Goal: Transaction & Acquisition: Purchase product/service

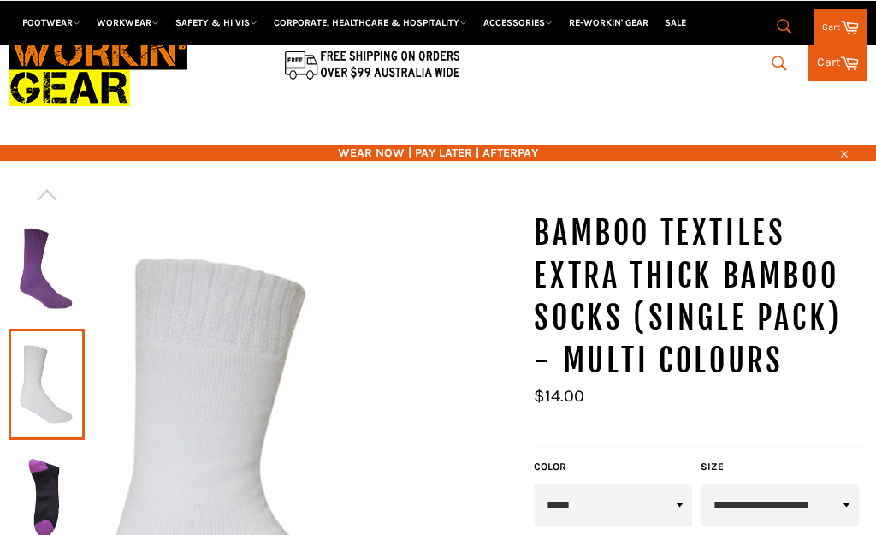
scroll to position [175, 0]
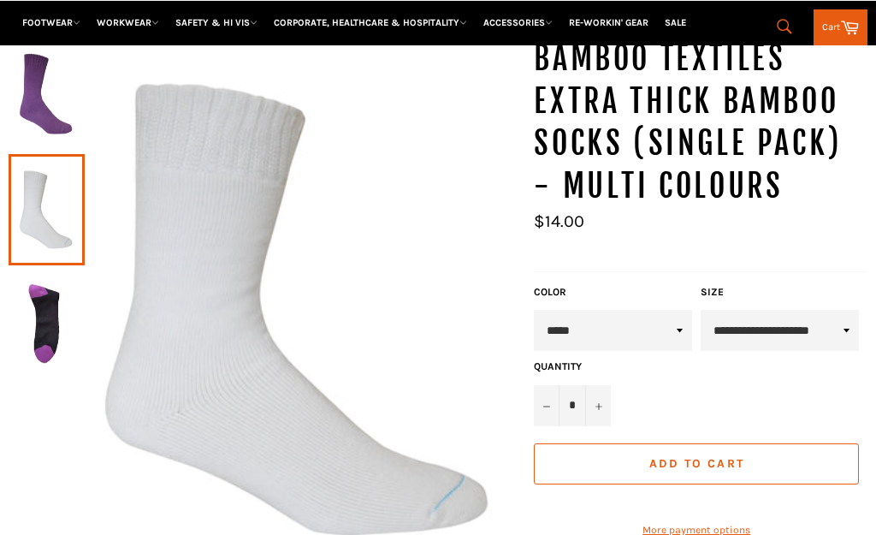
click at [844, 310] on select "**********" at bounding box center [780, 330] width 158 height 41
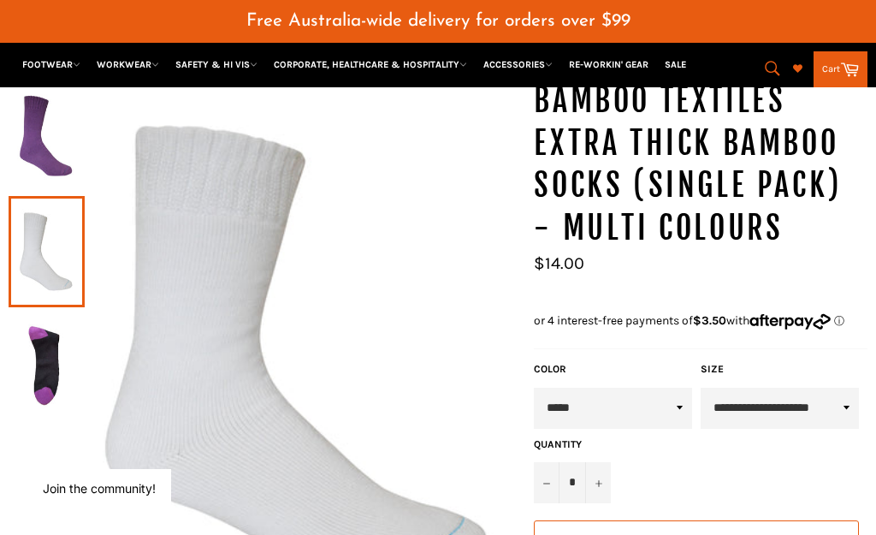
select select "**********"
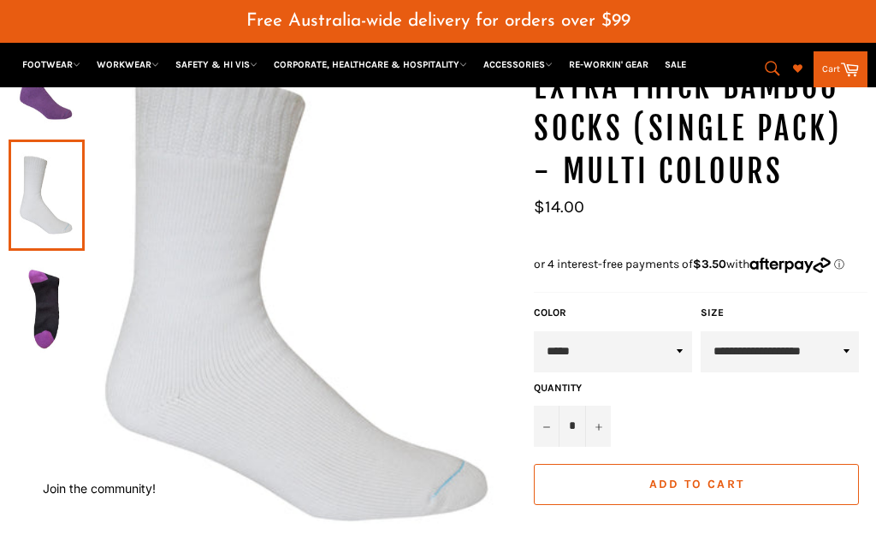
scroll to position [268, 0]
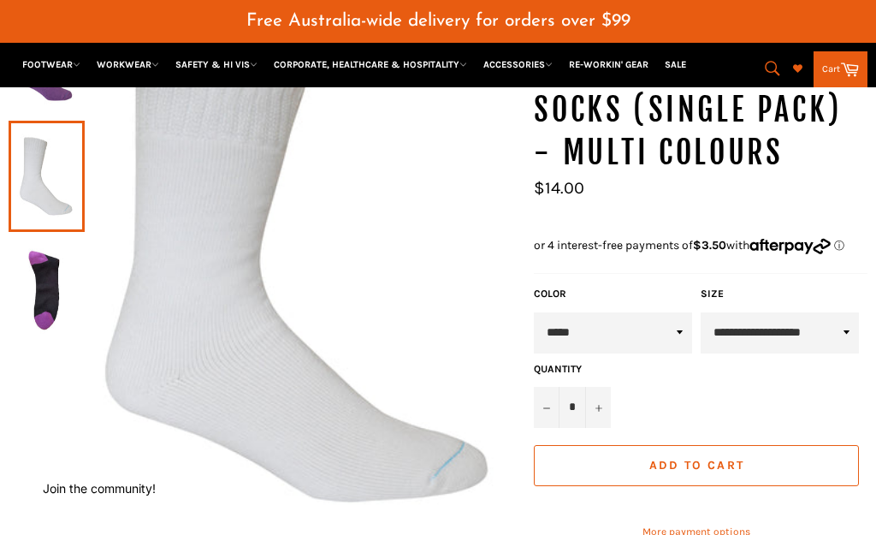
click at [601, 405] on icon "Increase item quantity by one" at bounding box center [598, 408] width 7 height 7
click at [598, 405] on icon "Increase item quantity by one" at bounding box center [598, 408] width 7 height 7
type input "*"
click at [687, 458] on span "Add to Cart" at bounding box center [696, 465] width 95 height 15
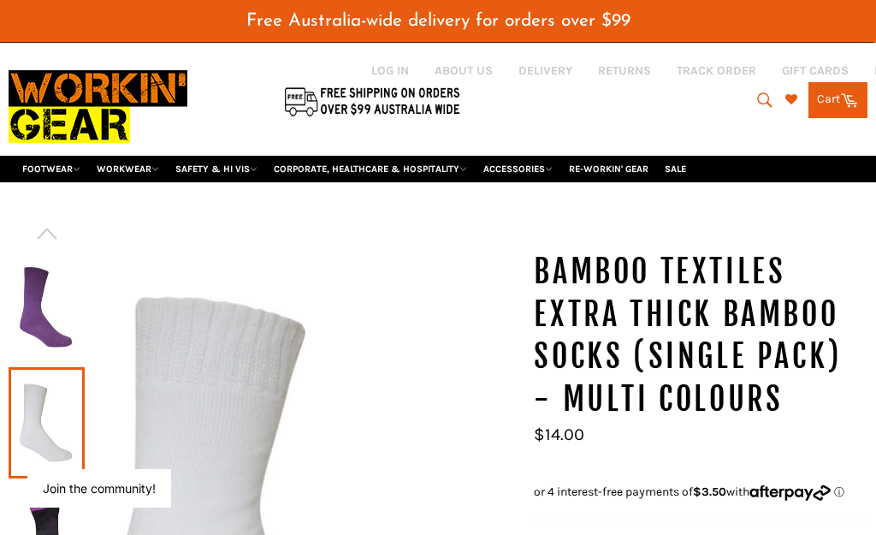
scroll to position [0, 0]
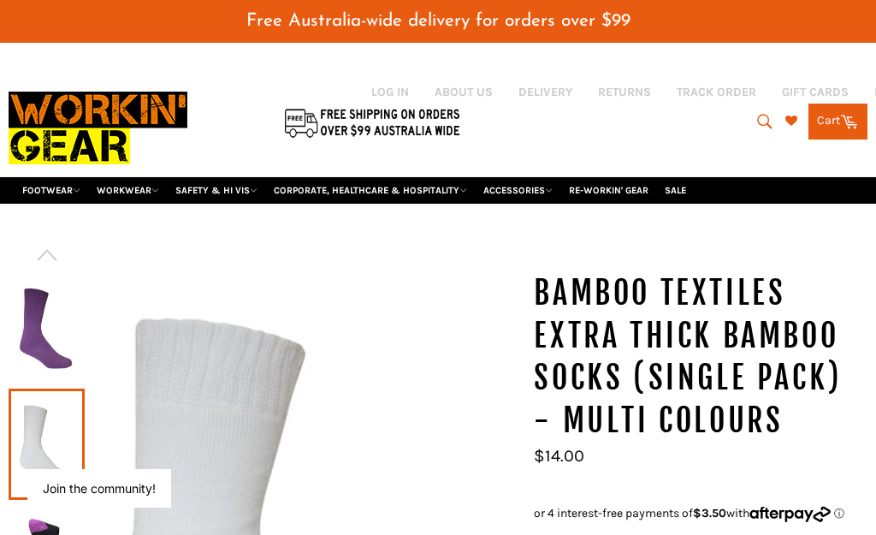
click at [852, 104] on link "Cart Cart 0 items" at bounding box center [837, 122] width 59 height 36
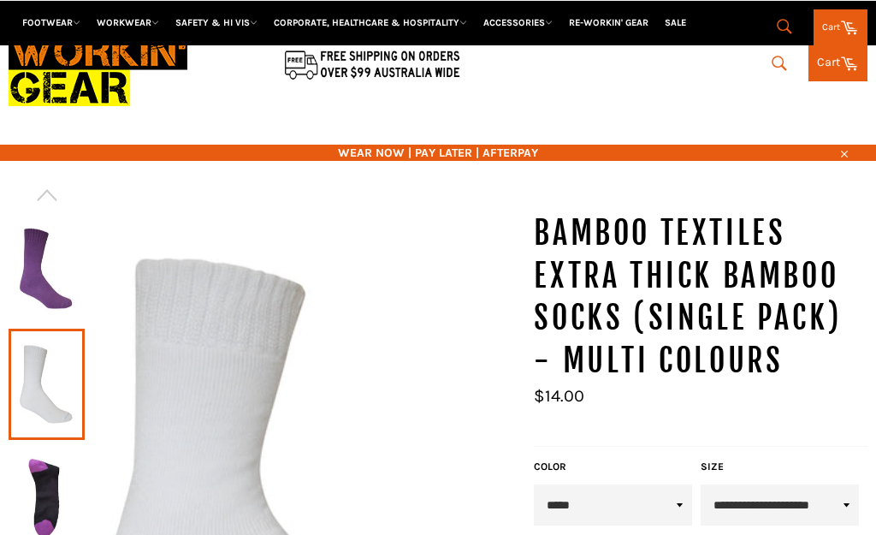
scroll to position [218, 0]
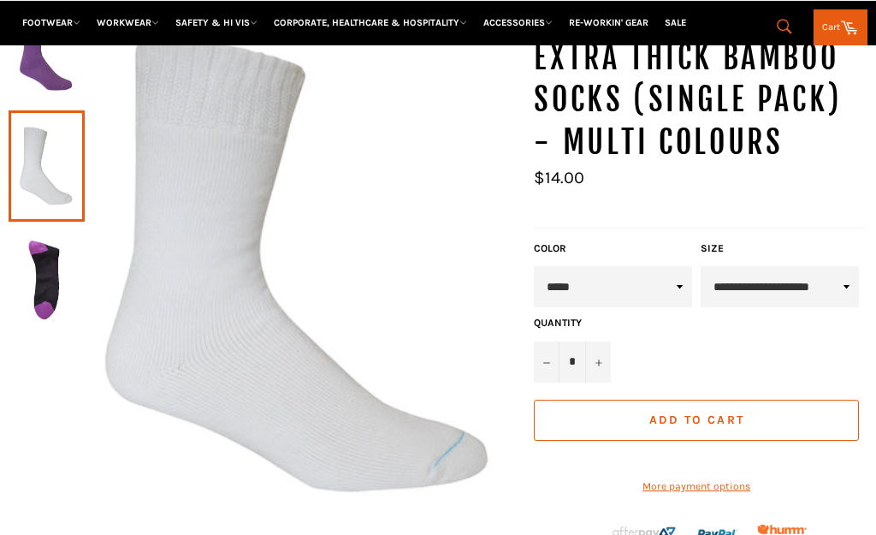
click at [842, 266] on select "**********" at bounding box center [780, 286] width 158 height 41
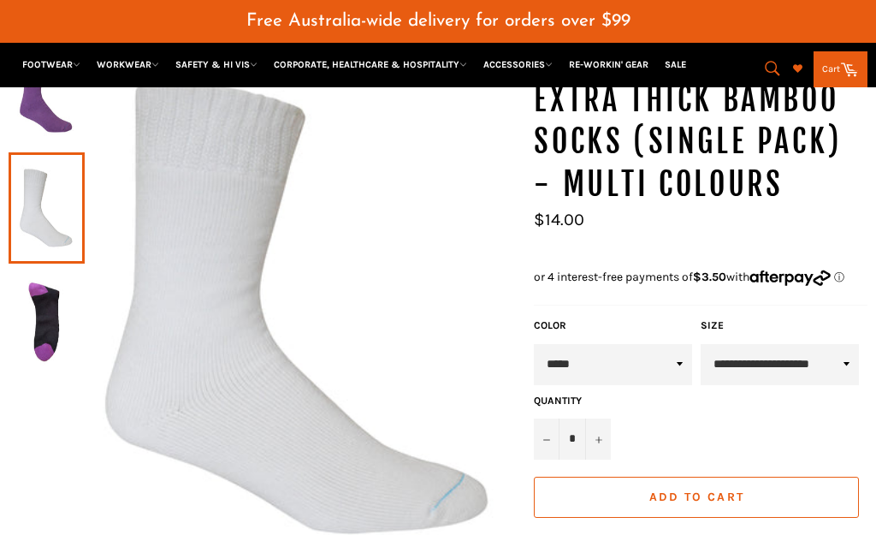
select select "**********"
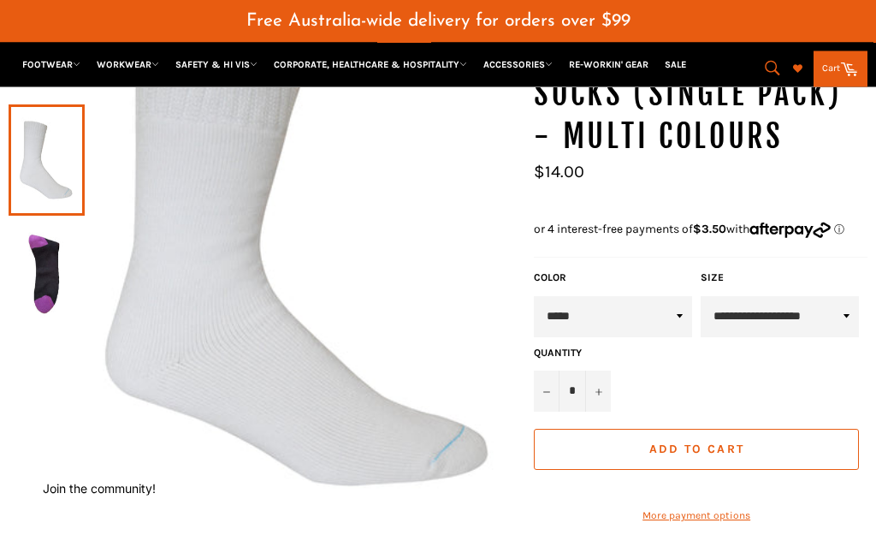
scroll to position [284, 0]
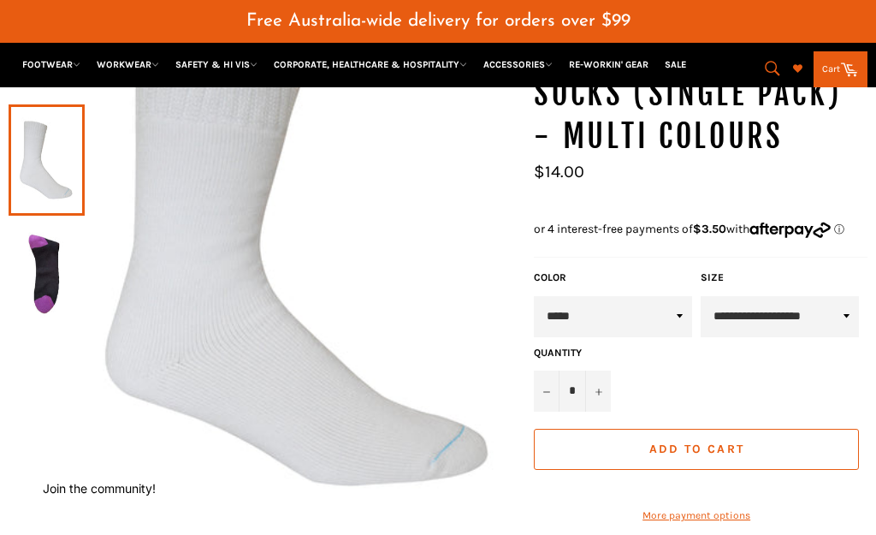
click at [600, 370] on button "+" at bounding box center [598, 390] width 26 height 41
click at [600, 388] on icon "Increase item quantity by one" at bounding box center [598, 391] width 7 height 7
click at [732, 441] on span "Add to Cart" at bounding box center [696, 448] width 95 height 15
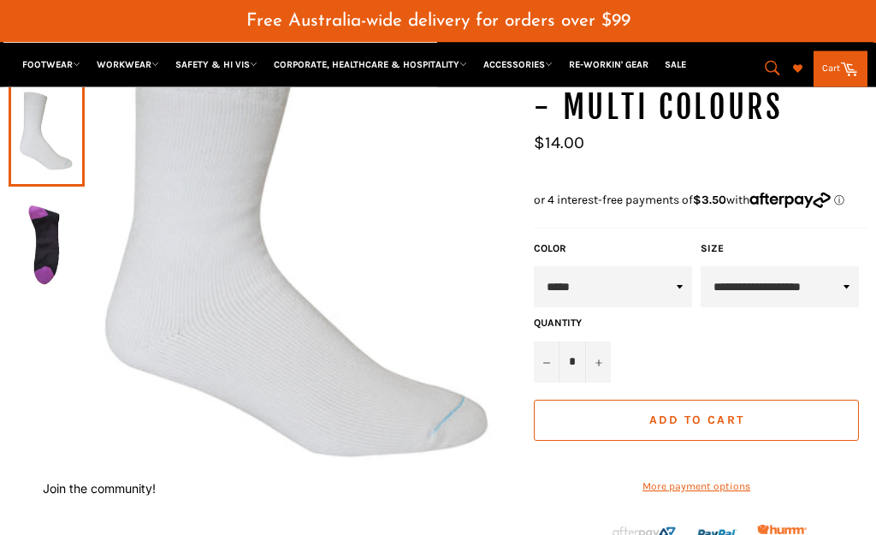
scroll to position [280, 0]
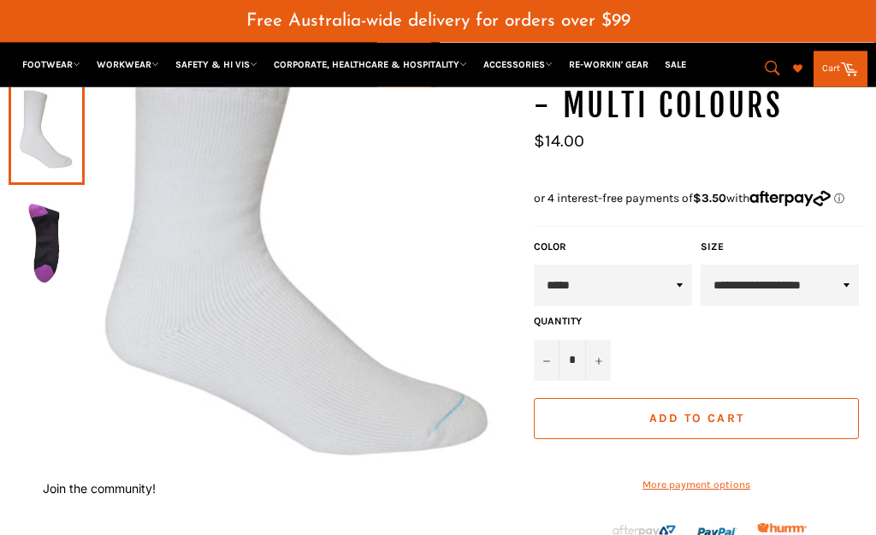
click at [768, 399] on button "Add to Cart" at bounding box center [696, 419] width 325 height 41
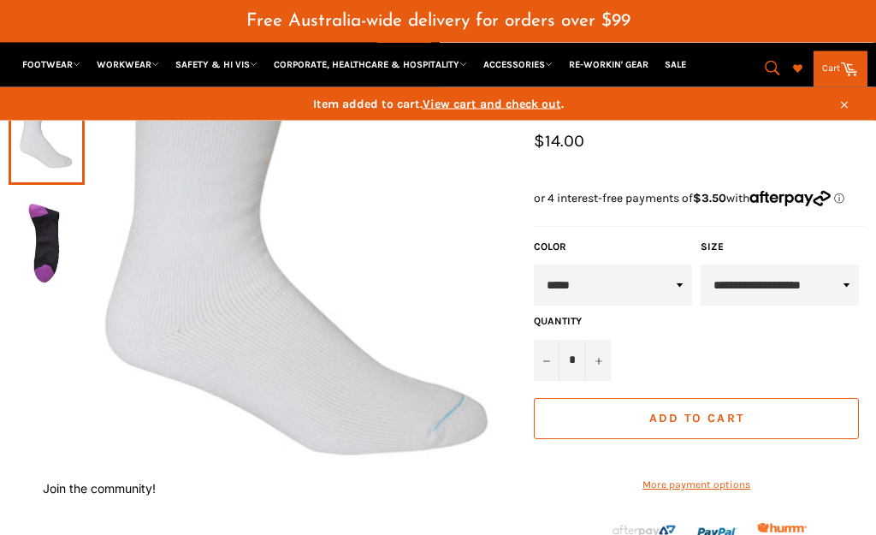
scroll to position [281, 0]
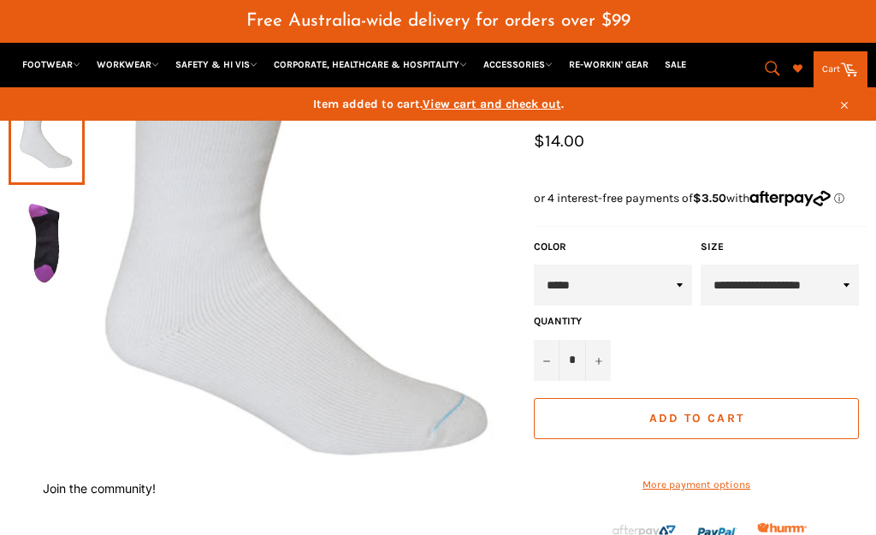
click at [778, 398] on button "Add to Cart" at bounding box center [696, 418] width 325 height 41
click at [777, 398] on button "Add to Cart" at bounding box center [696, 418] width 325 height 41
click at [785, 398] on button "Add to Cart" at bounding box center [696, 418] width 325 height 41
click at [784, 398] on button "Add to Cart" at bounding box center [696, 418] width 325 height 41
click at [790, 398] on button "Add to Cart" at bounding box center [696, 418] width 325 height 41
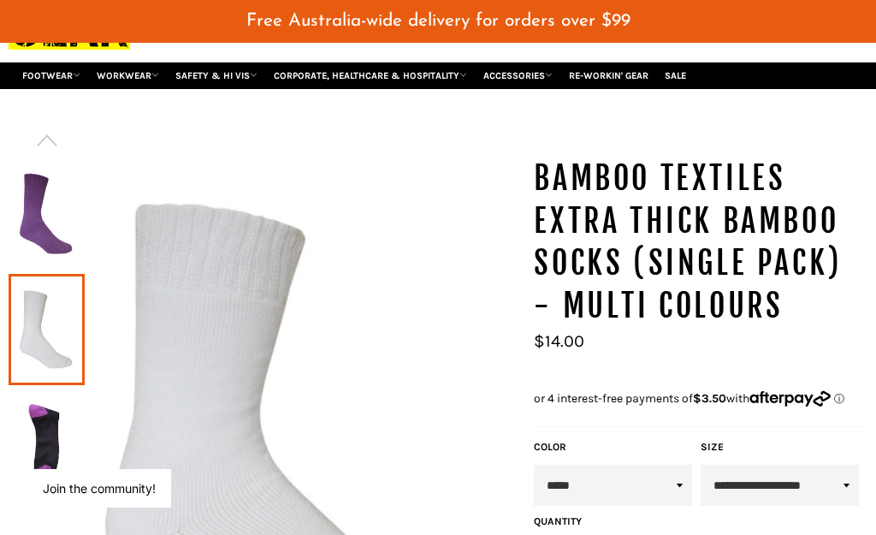
scroll to position [124, 0]
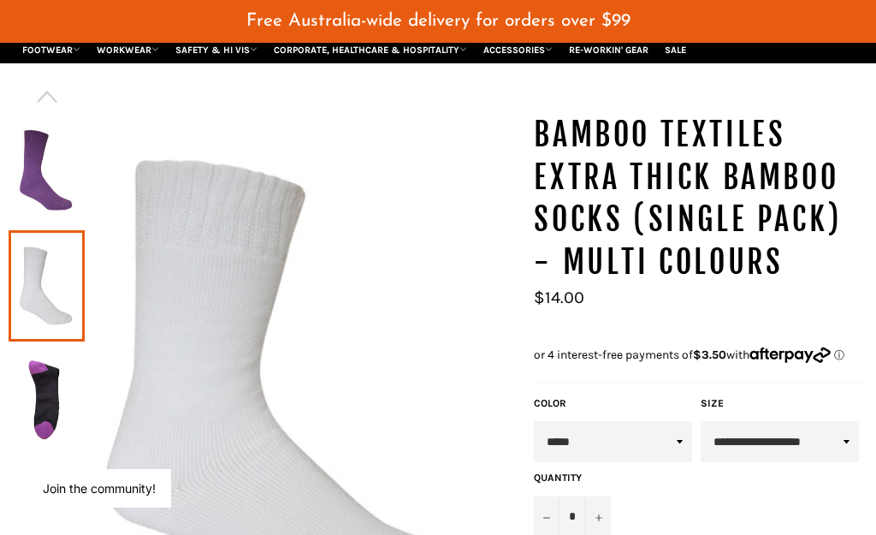
click at [39, 233] on link at bounding box center [47, 285] width 76 height 111
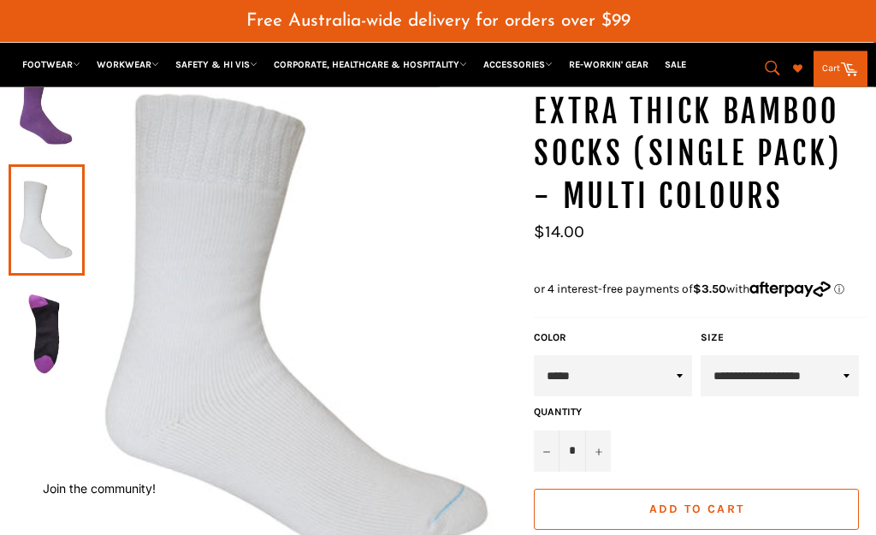
scroll to position [190, 0]
click at [729, 501] on span "Add to Cart" at bounding box center [696, 508] width 95 height 15
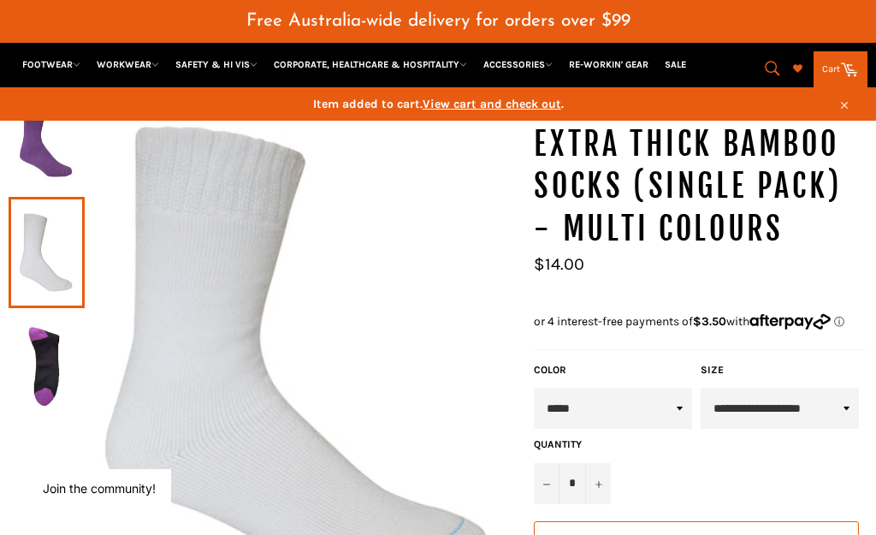
scroll to position [172, 0]
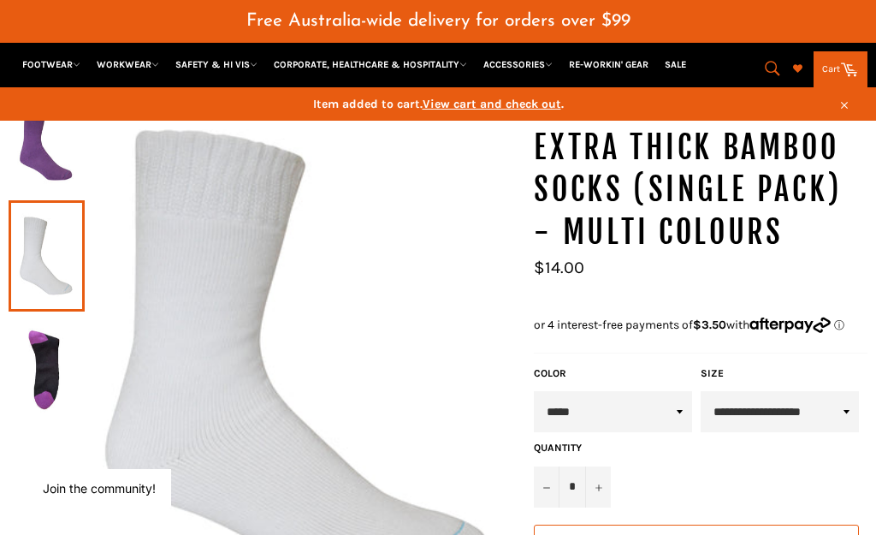
click at [599, 484] on icon "Increase item quantity by one" at bounding box center [598, 487] width 7 height 7
click at [601, 484] on icon "Increase item quantity by one" at bounding box center [598, 487] width 7 height 7
click at [540, 466] on button "−" at bounding box center [547, 486] width 26 height 41
click at [539, 466] on button "−" at bounding box center [547, 486] width 26 height 41
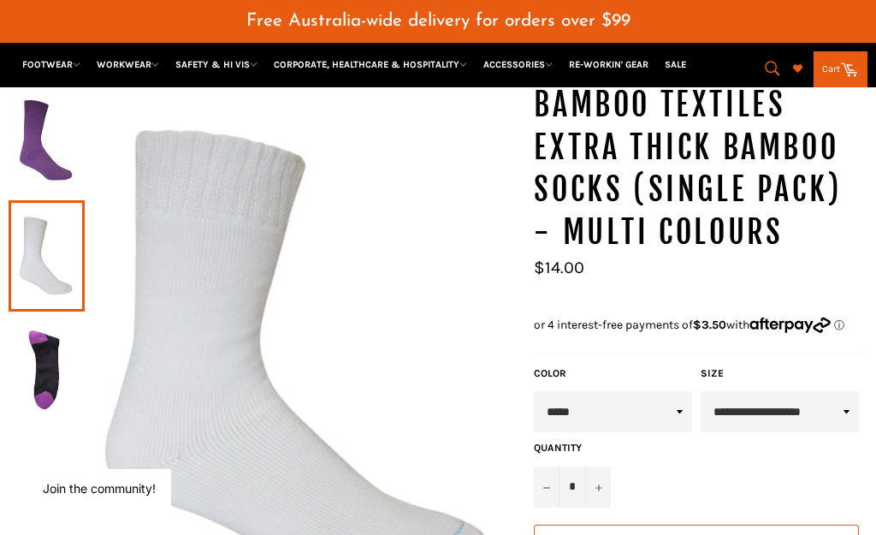
click at [545, 466] on button "−" at bounding box center [547, 486] width 26 height 41
type input "*"
click at [732, 534] on span "Add to Cart" at bounding box center [696, 544] width 95 height 15
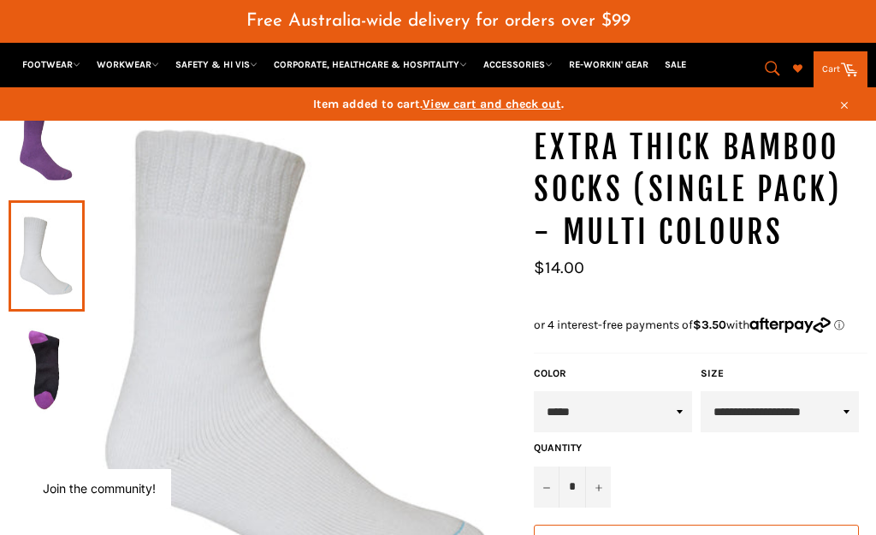
click at [831, 71] on link "Cart Cart" at bounding box center [841, 69] width 54 height 36
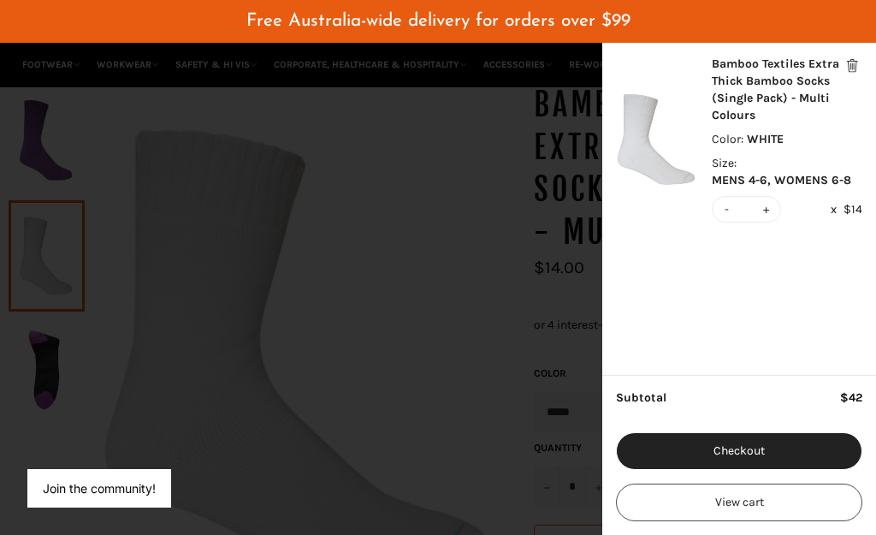
click at [727, 516] on button "View cart" at bounding box center [739, 502] width 246 height 38
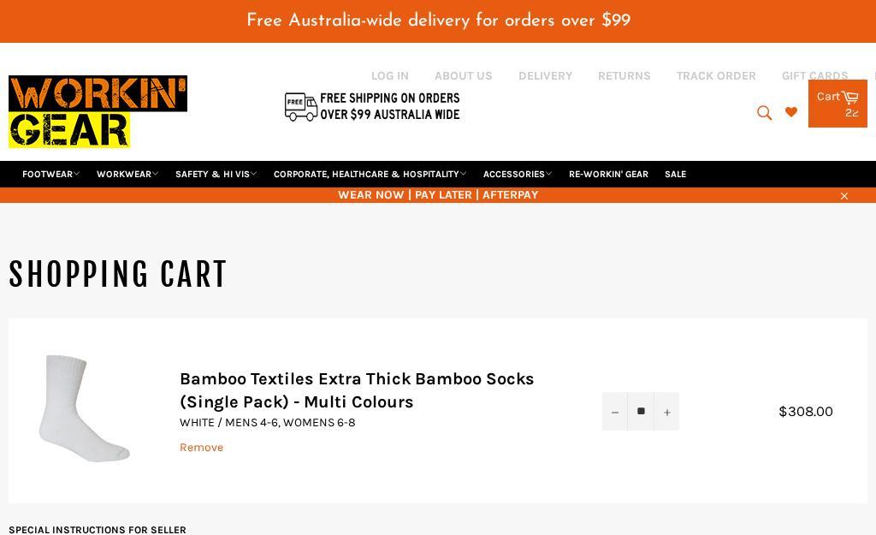
click at [612, 392] on button "−" at bounding box center [615, 411] width 26 height 38
click at [608, 392] on button "−" at bounding box center [615, 411] width 26 height 38
click at [612, 392] on button "−" at bounding box center [615, 411] width 26 height 38
click at [614, 393] on button "−" at bounding box center [615, 411] width 26 height 38
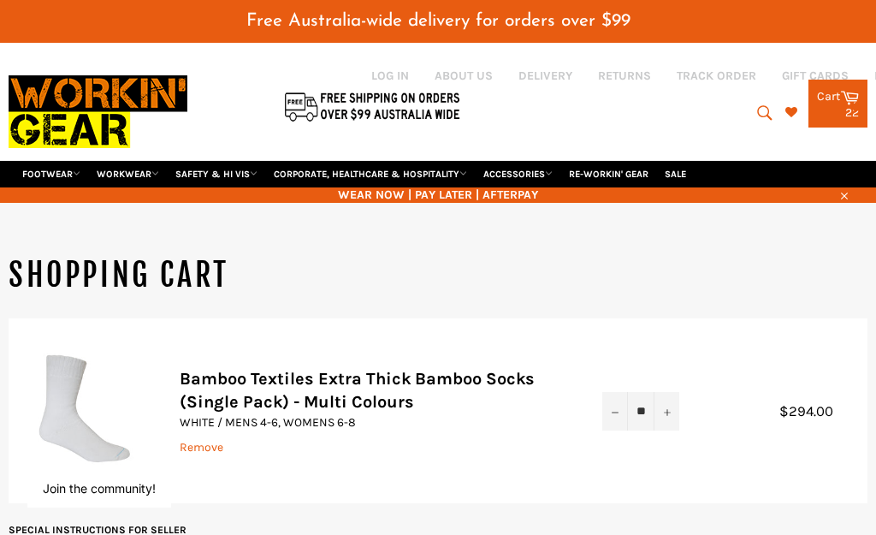
click at [616, 394] on td "Quantity ** − +" at bounding box center [640, 411] width 111 height 186
click at [613, 392] on button "−" at bounding box center [615, 411] width 26 height 38
click at [606, 392] on button "−" at bounding box center [615, 411] width 26 height 38
click at [610, 392] on button "−" at bounding box center [615, 411] width 26 height 38
click at [612, 392] on button "−" at bounding box center [615, 411] width 26 height 38
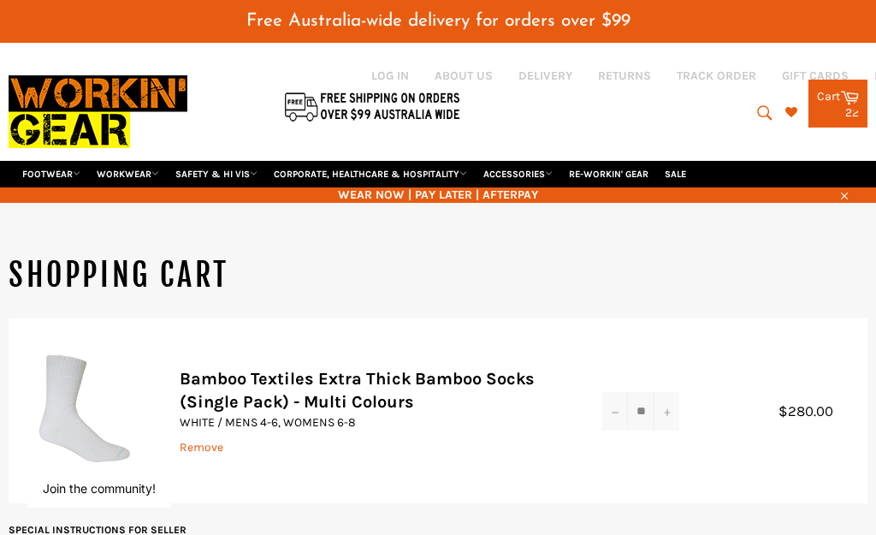
click at [611, 392] on button "−" at bounding box center [615, 411] width 26 height 38
click at [613, 392] on button "−" at bounding box center [615, 411] width 26 height 38
click at [614, 392] on button "−" at bounding box center [615, 411] width 26 height 38
click at [613, 392] on button "−" at bounding box center [615, 411] width 26 height 38
click at [617, 392] on button "−" at bounding box center [615, 411] width 26 height 38
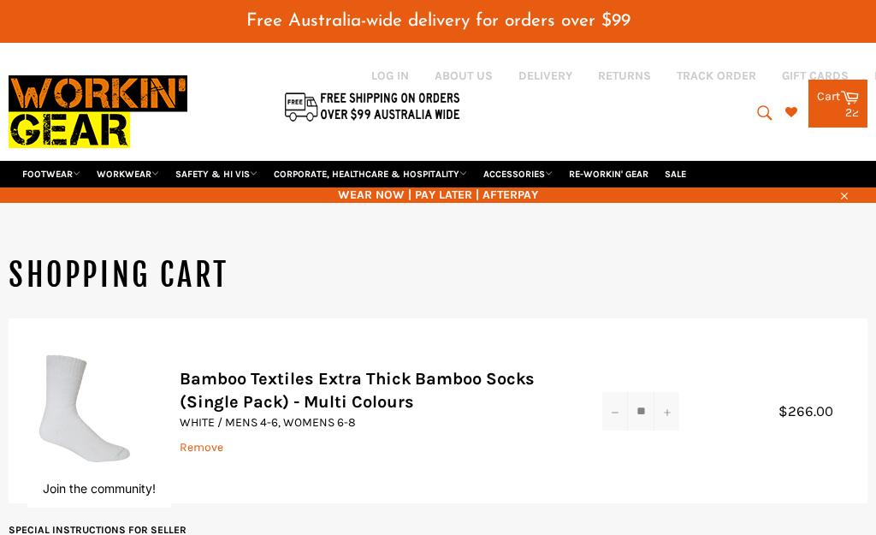
click at [617, 392] on button "−" at bounding box center [615, 411] width 26 height 38
click at [616, 392] on button "−" at bounding box center [615, 411] width 26 height 38
click at [618, 392] on button "−" at bounding box center [615, 411] width 26 height 38
click at [620, 392] on button "−" at bounding box center [615, 411] width 26 height 38
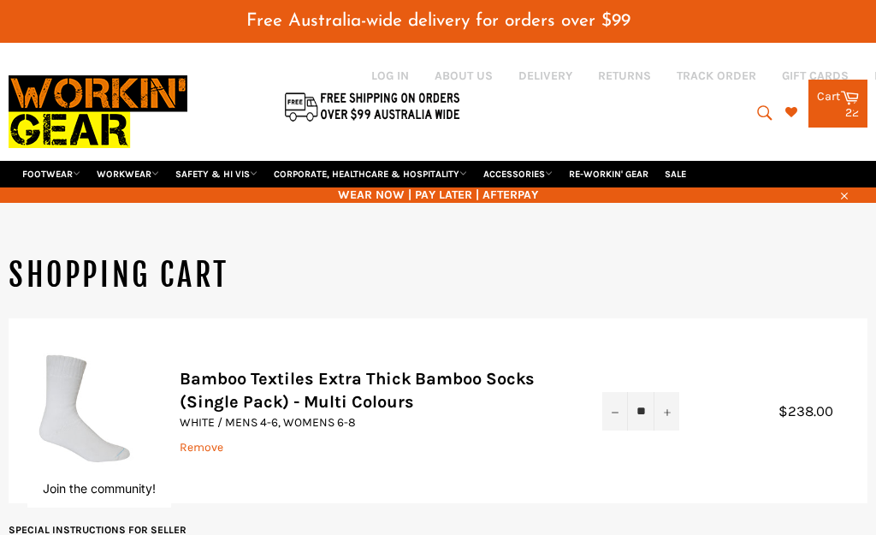
click at [623, 392] on button "−" at bounding box center [615, 411] width 26 height 38
click at [621, 392] on button "−" at bounding box center [615, 411] width 26 height 38
click at [613, 392] on button "−" at bounding box center [615, 411] width 26 height 38
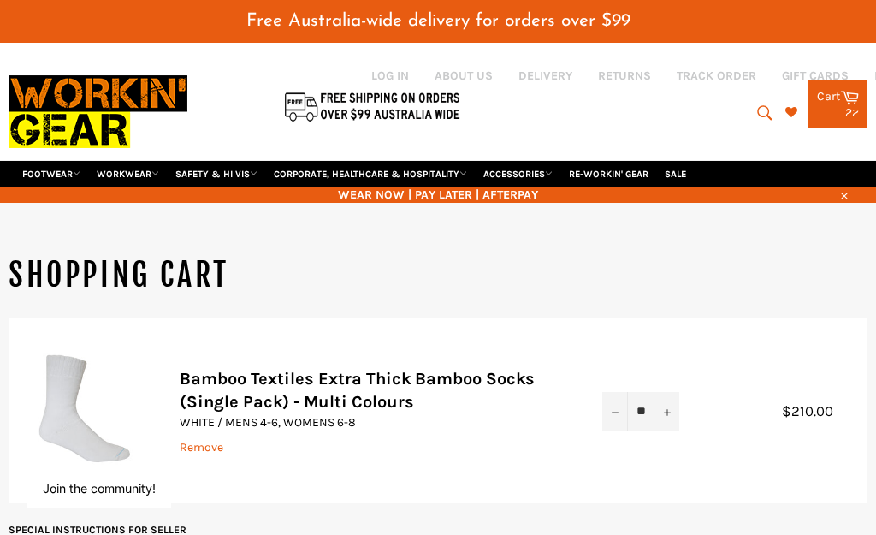
click at [619, 392] on button "−" at bounding box center [615, 411] width 26 height 38
click at [617, 392] on button "−" at bounding box center [615, 411] width 26 height 38
click at [622, 392] on button "−" at bounding box center [615, 411] width 26 height 38
click at [620, 392] on button "−" at bounding box center [615, 411] width 26 height 38
click at [619, 392] on button "−" at bounding box center [615, 411] width 26 height 38
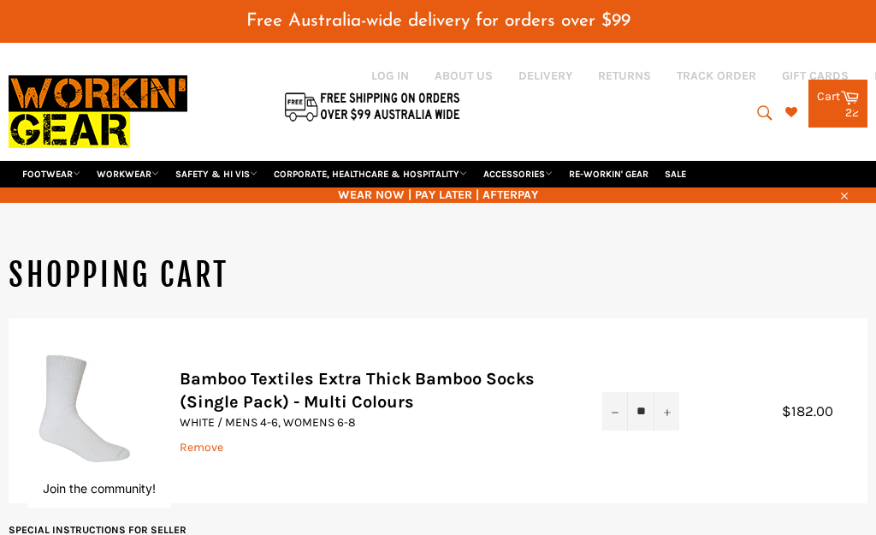
click at [619, 392] on button "−" at bounding box center [615, 411] width 26 height 38
click at [626, 392] on button "−" at bounding box center [615, 411] width 26 height 38
click at [625, 392] on button "−" at bounding box center [615, 411] width 26 height 38
click at [624, 392] on button "−" at bounding box center [615, 411] width 26 height 38
click at [620, 392] on button "−" at bounding box center [615, 411] width 26 height 38
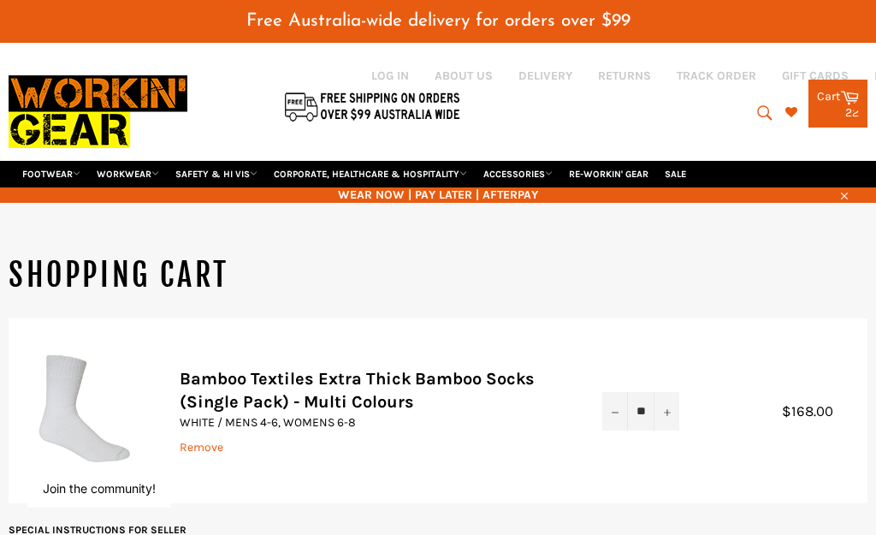
click at [619, 392] on button "−" at bounding box center [615, 411] width 26 height 38
click at [614, 392] on button "−" at bounding box center [615, 411] width 26 height 38
click at [617, 392] on button "−" at bounding box center [615, 411] width 26 height 38
click at [620, 392] on button "−" at bounding box center [615, 411] width 26 height 38
click at [619, 392] on button "−" at bounding box center [615, 411] width 26 height 38
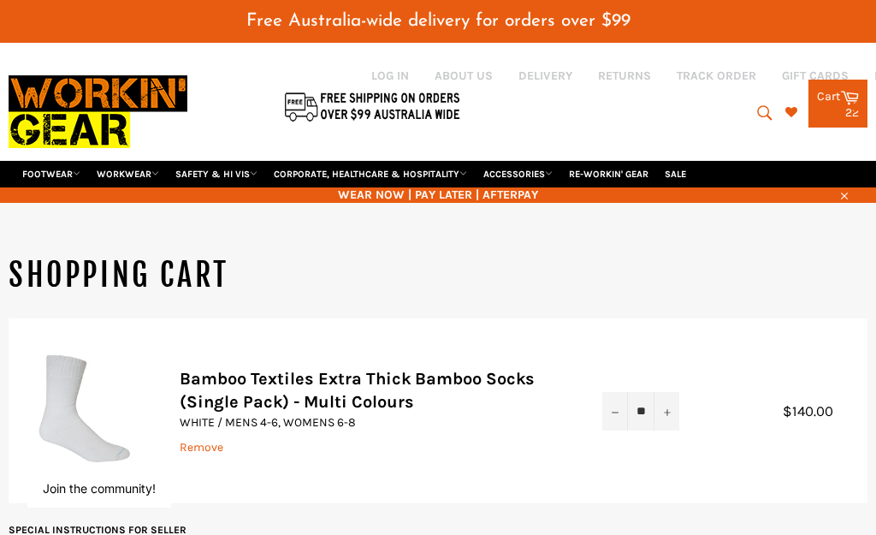
click at [619, 392] on button "−" at bounding box center [615, 411] width 26 height 38
click at [624, 392] on button "−" at bounding box center [615, 411] width 26 height 38
click at [619, 392] on button "−" at bounding box center [615, 411] width 26 height 38
click at [615, 392] on button "−" at bounding box center [615, 411] width 26 height 38
click at [618, 392] on button "−" at bounding box center [615, 411] width 26 height 38
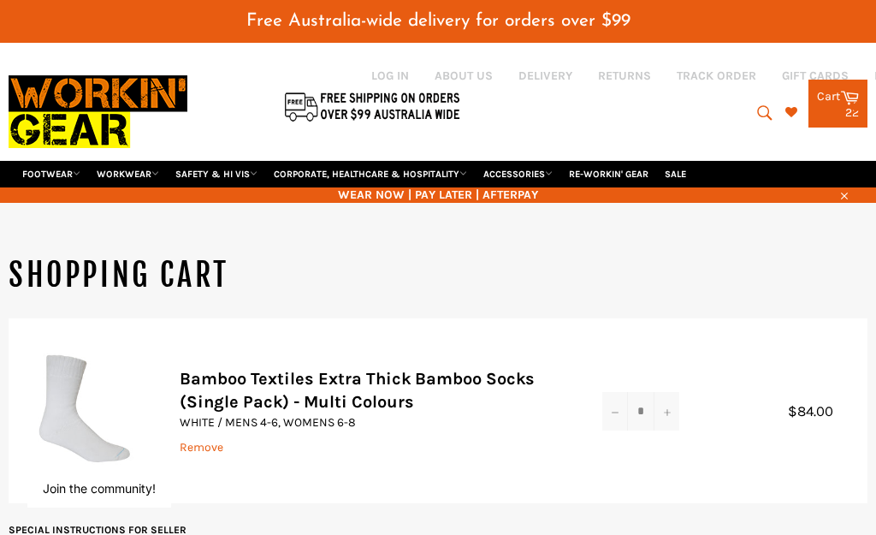
click at [617, 409] on icon "Reduce item quantity by one" at bounding box center [615, 412] width 7 height 7
click at [619, 392] on button "−" at bounding box center [615, 411] width 26 height 38
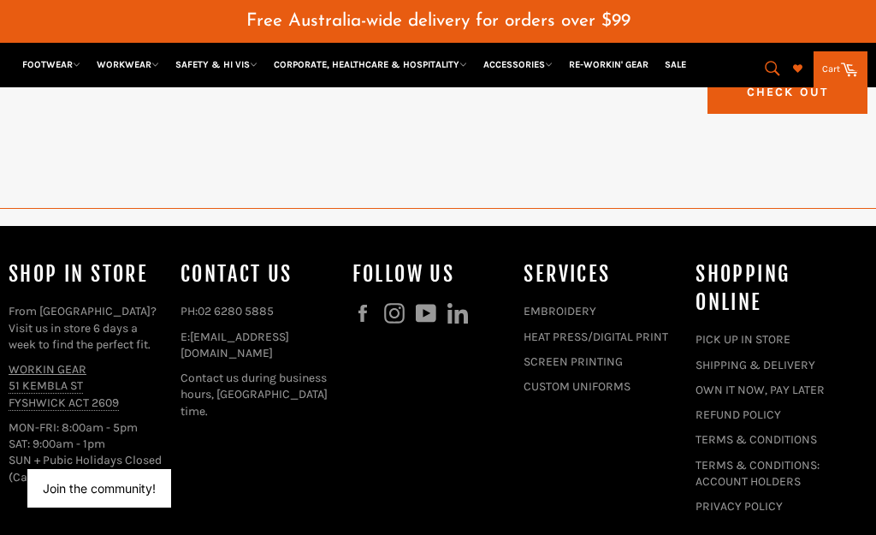
scroll to position [594, 0]
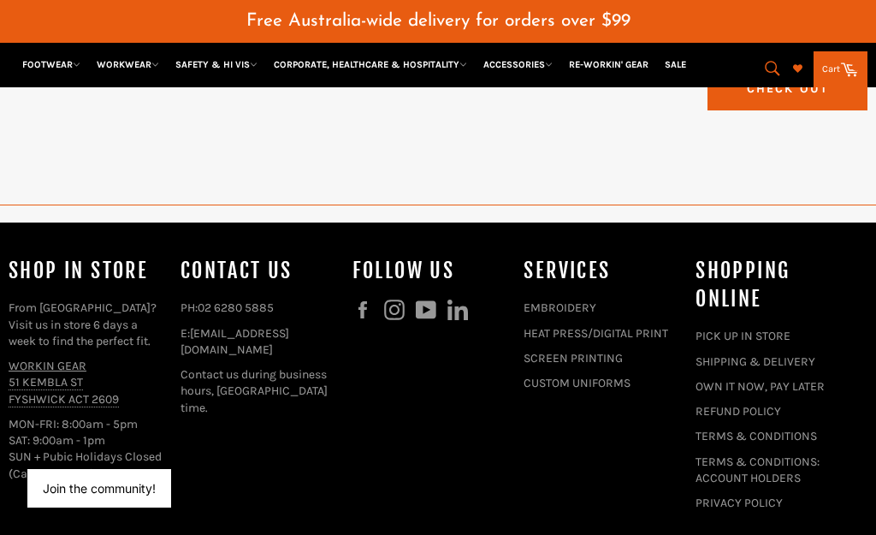
click at [67, 257] on h4 "Shop In Store" at bounding box center [86, 271] width 155 height 28
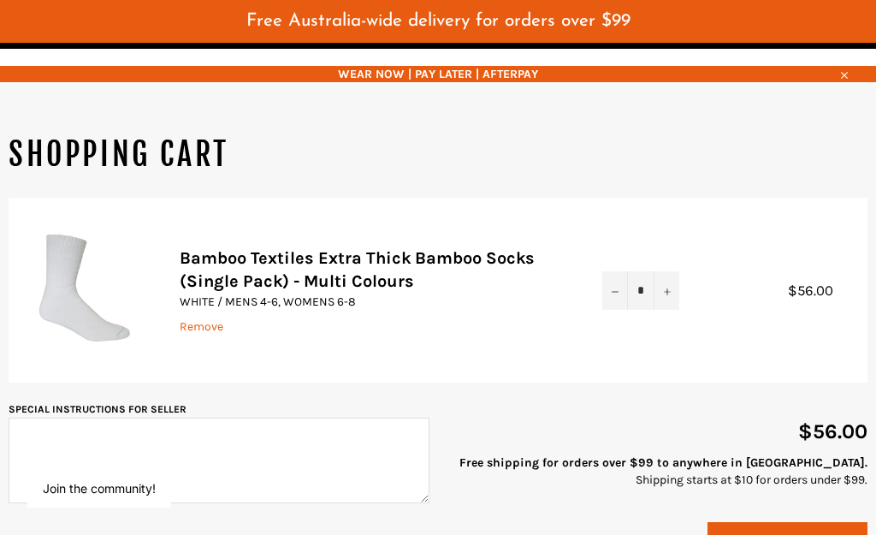
scroll to position [0, 0]
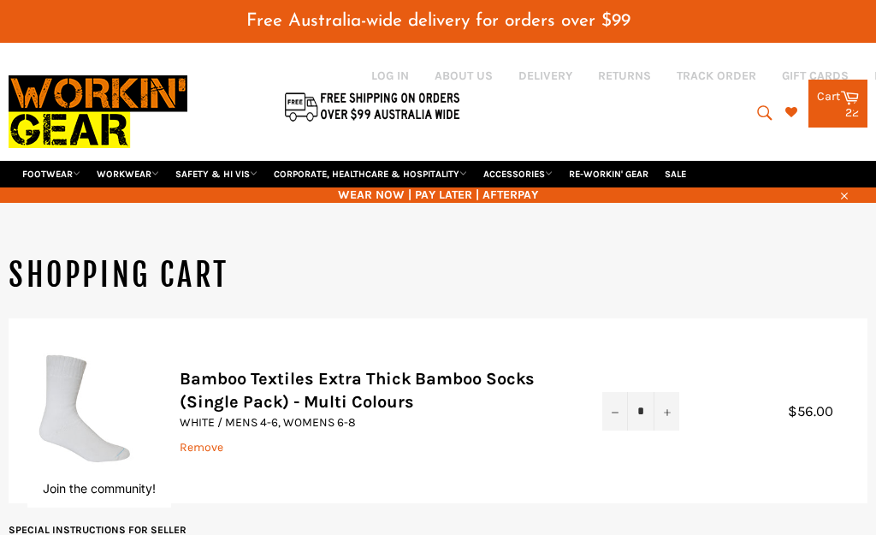
click at [613, 392] on button "−" at bounding box center [615, 411] width 26 height 38
click at [848, 190] on icon "button" at bounding box center [844, 196] width 12 height 12
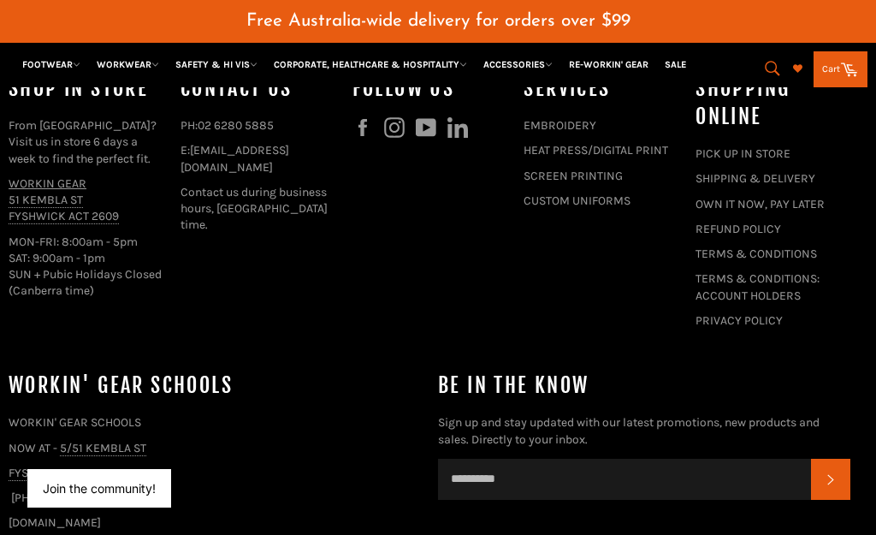
scroll to position [761, 0]
